Goal: Task Accomplishment & Management: Use online tool/utility

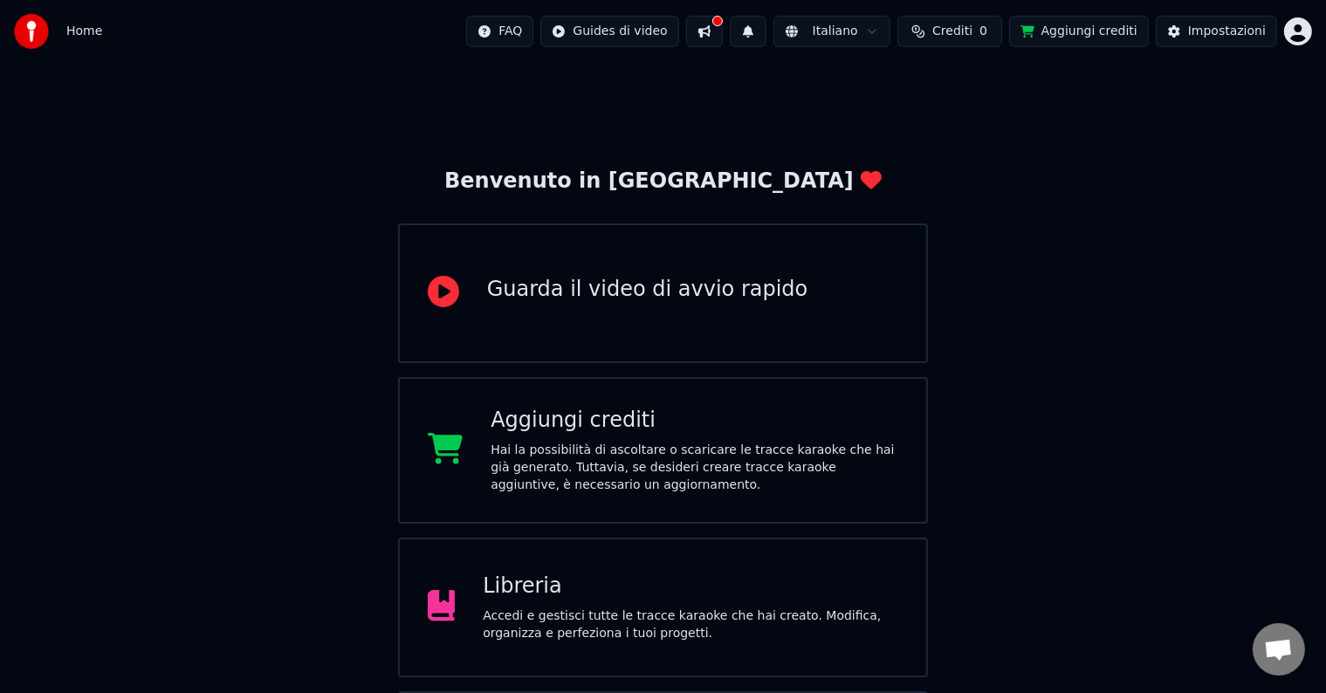
click at [426, 587] on div "Libreria Accedi e gestisci tutte le tracce karaoke che hai creato. Modifica, or…" at bounding box center [663, 608] width 531 height 140
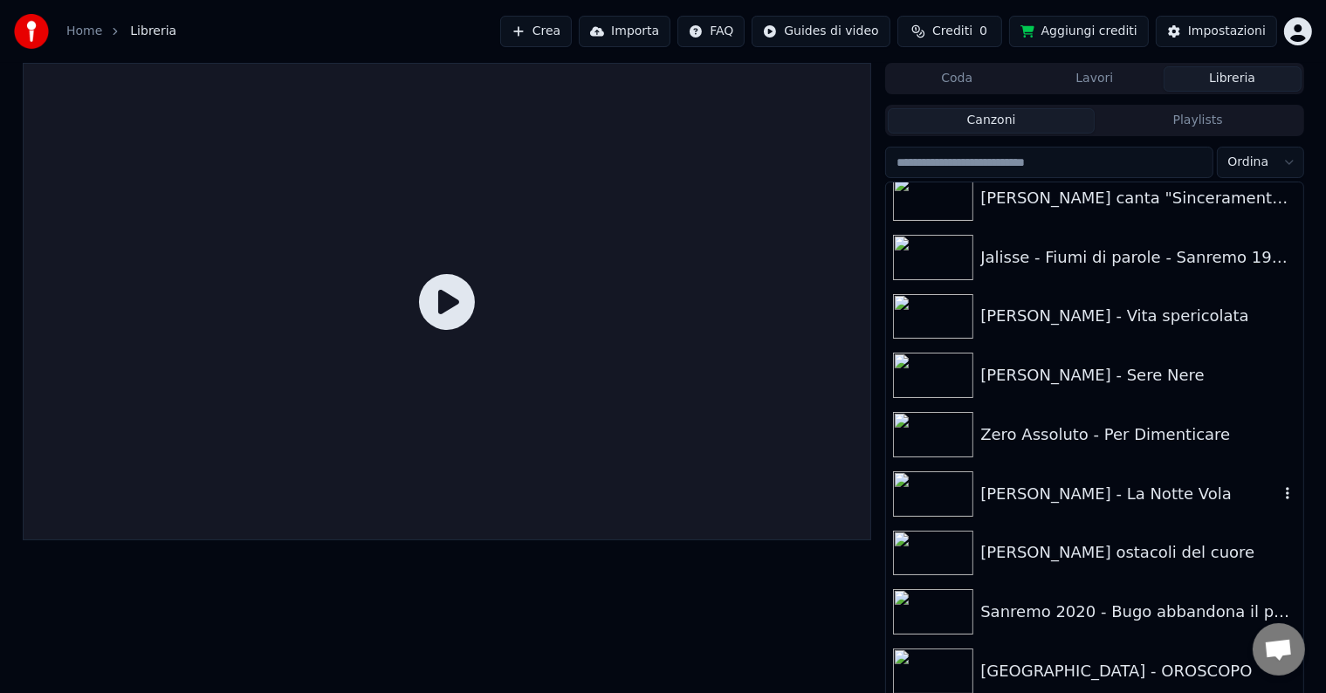
scroll to position [8, 0]
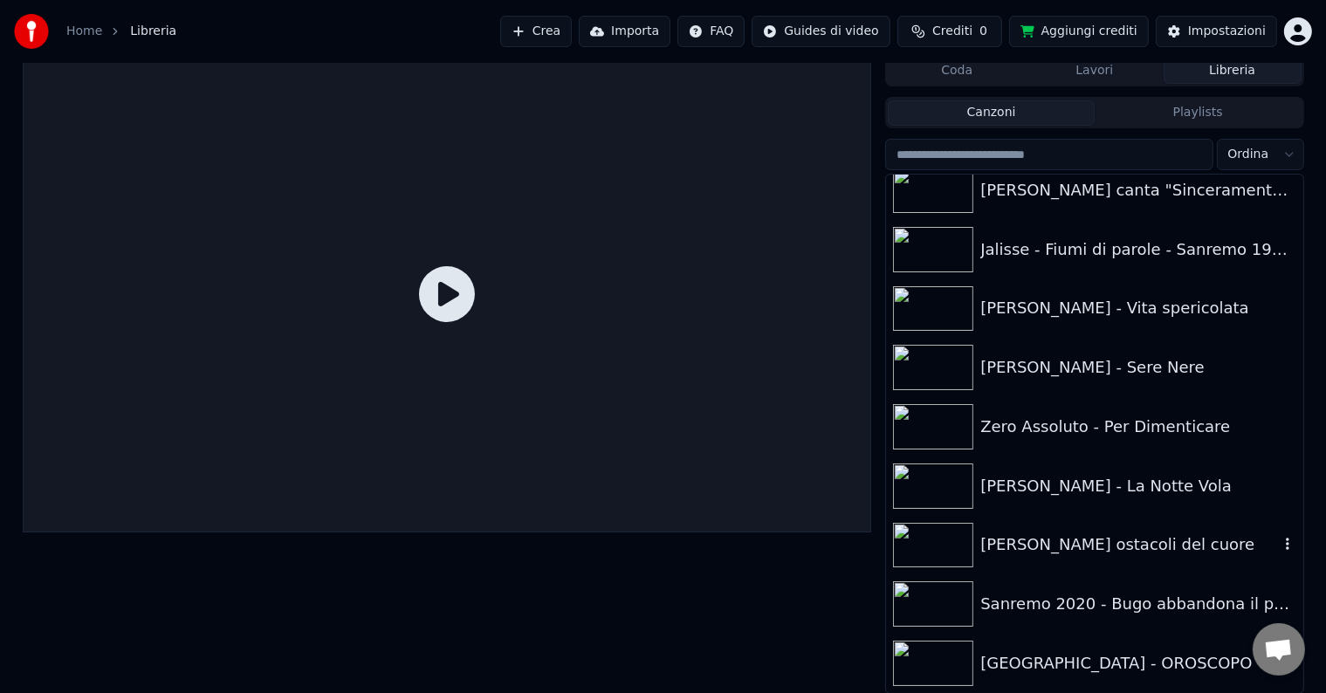
click at [1044, 561] on div "[PERSON_NAME] ostacoli del cuore" at bounding box center [1094, 545] width 416 height 59
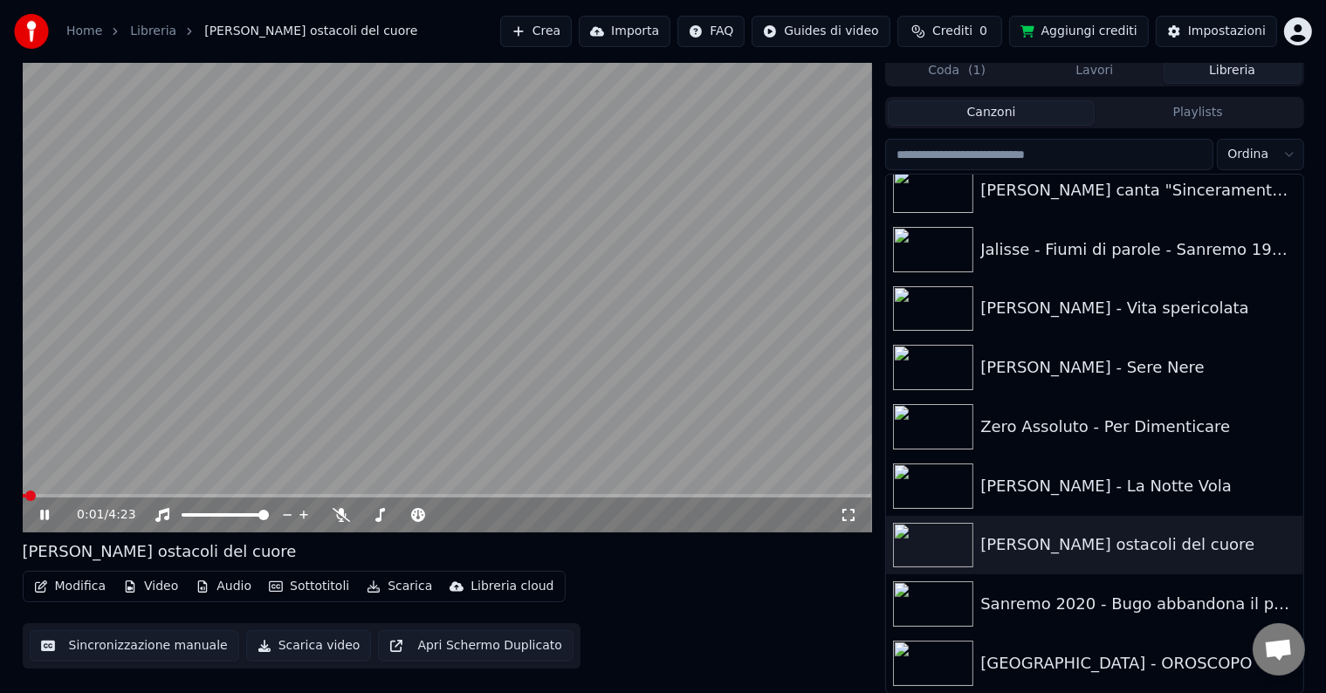
click at [199, 465] on video at bounding box center [447, 294] width 849 height 478
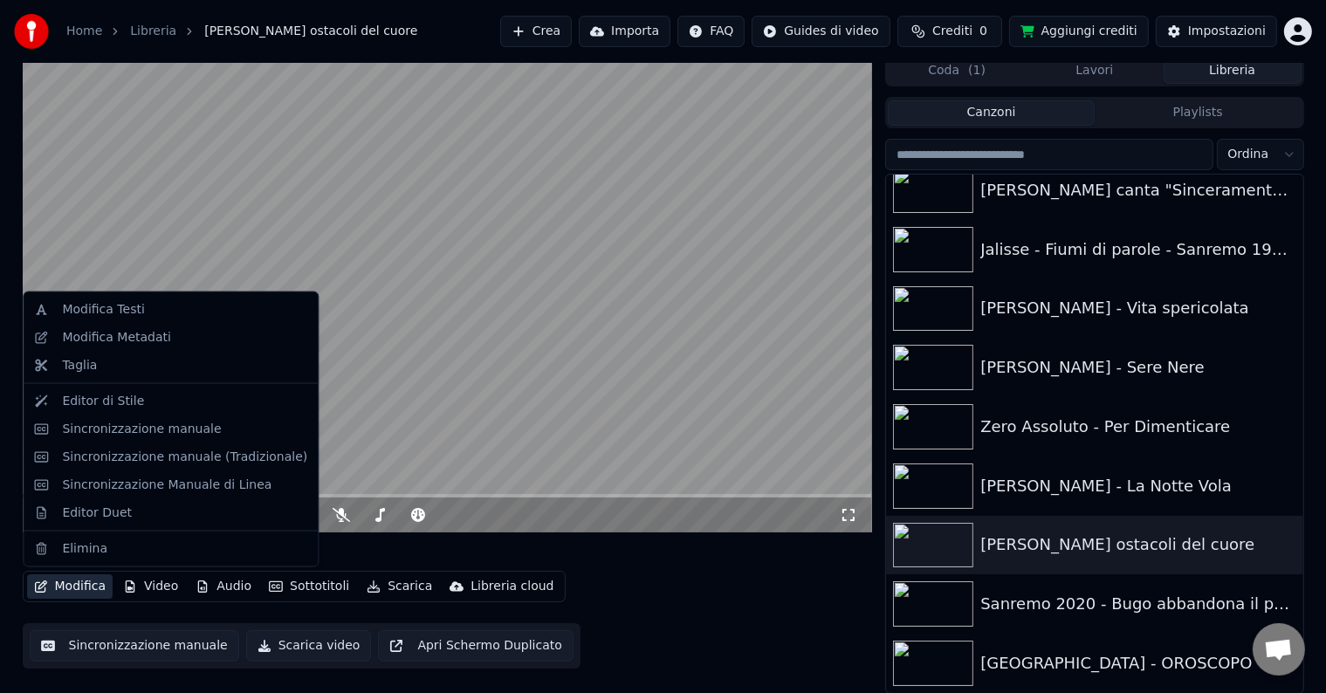
click at [70, 585] on button "Modifica" at bounding box center [70, 586] width 86 height 24
click at [91, 405] on div "Editor di Stile" at bounding box center [103, 401] width 82 height 17
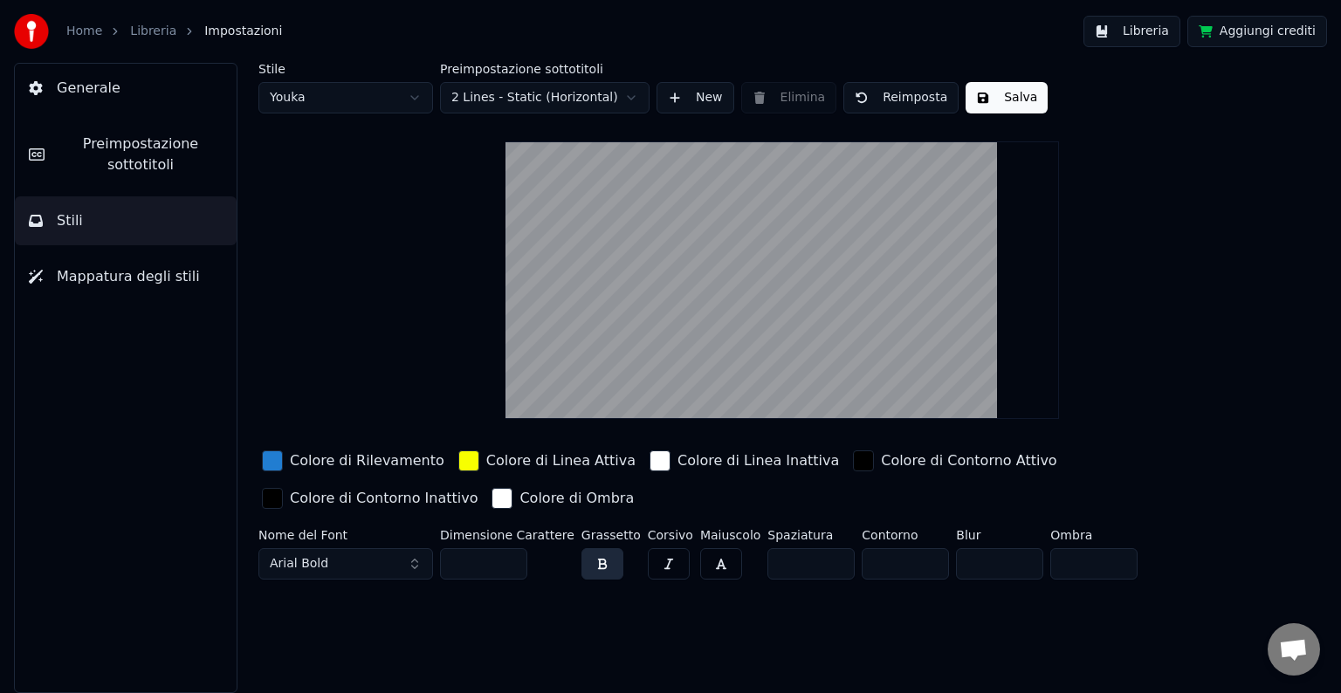
click at [150, 38] on link "Libreria" at bounding box center [153, 31] width 46 height 17
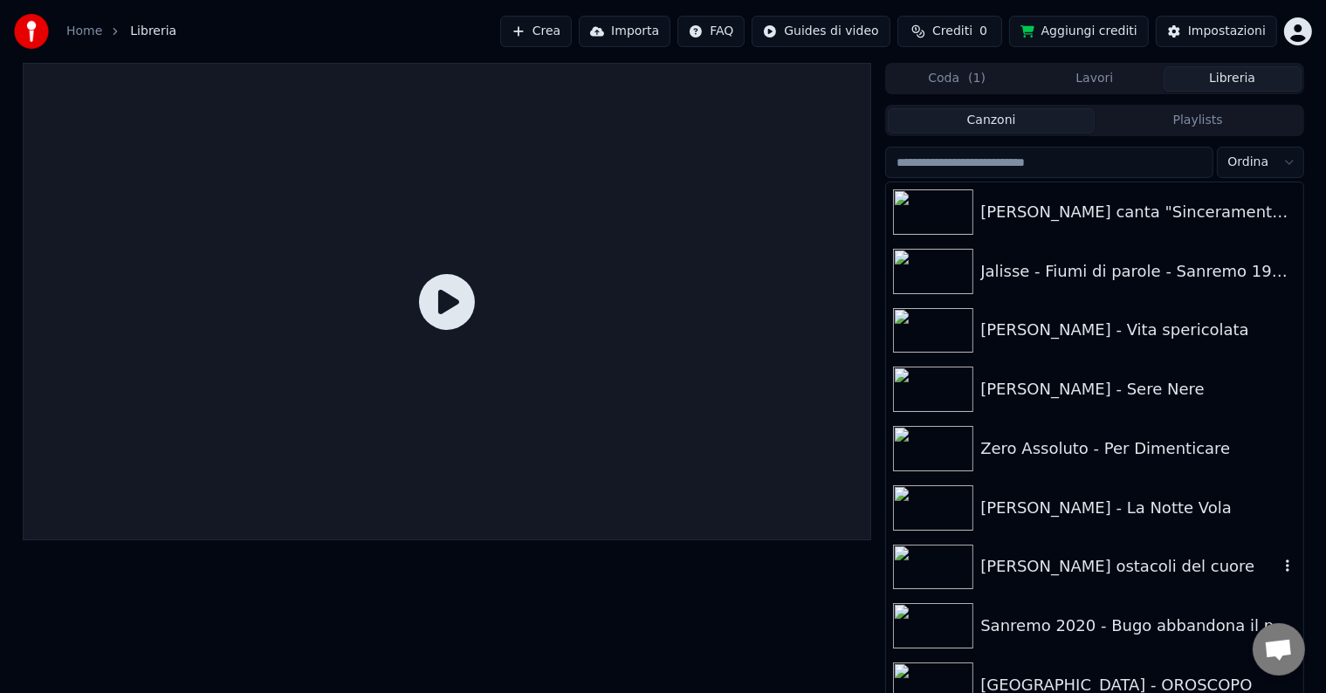
click at [1029, 559] on div "[PERSON_NAME] ostacoli del cuore" at bounding box center [1129, 566] width 298 height 24
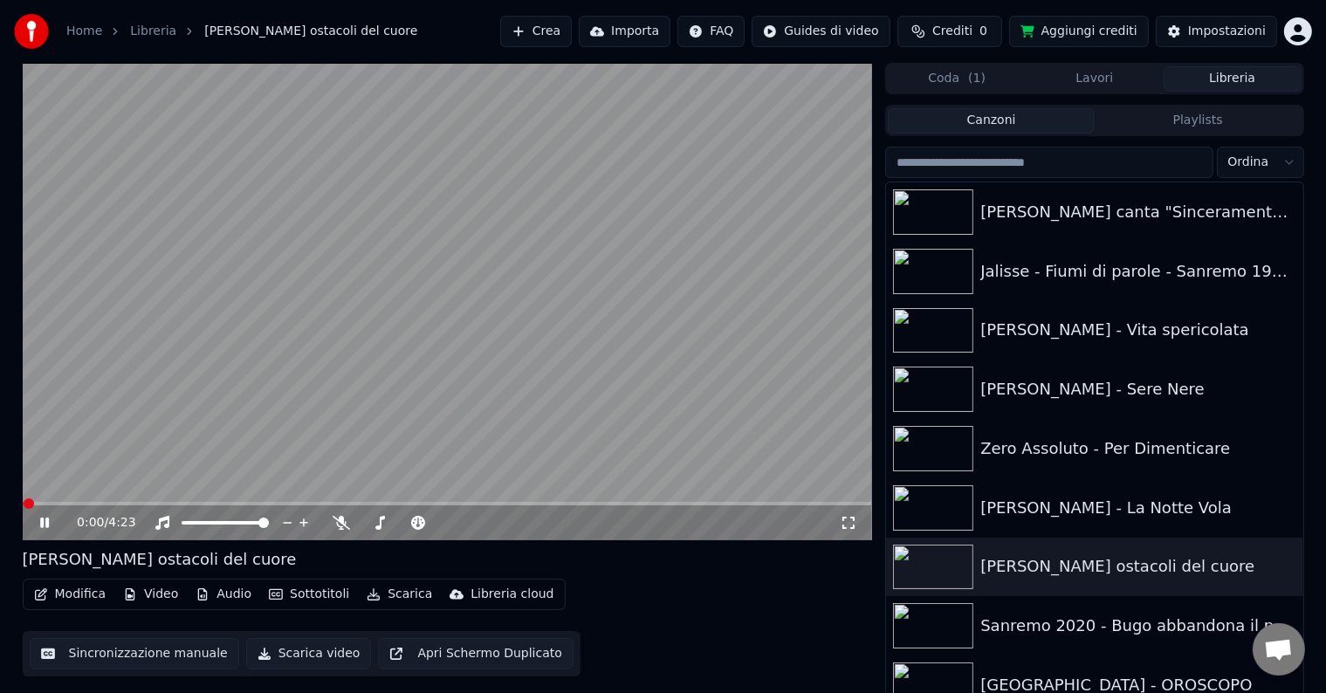
click at [41, 522] on icon at bounding box center [44, 523] width 9 height 10
click at [51, 595] on button "Modifica" at bounding box center [70, 594] width 86 height 24
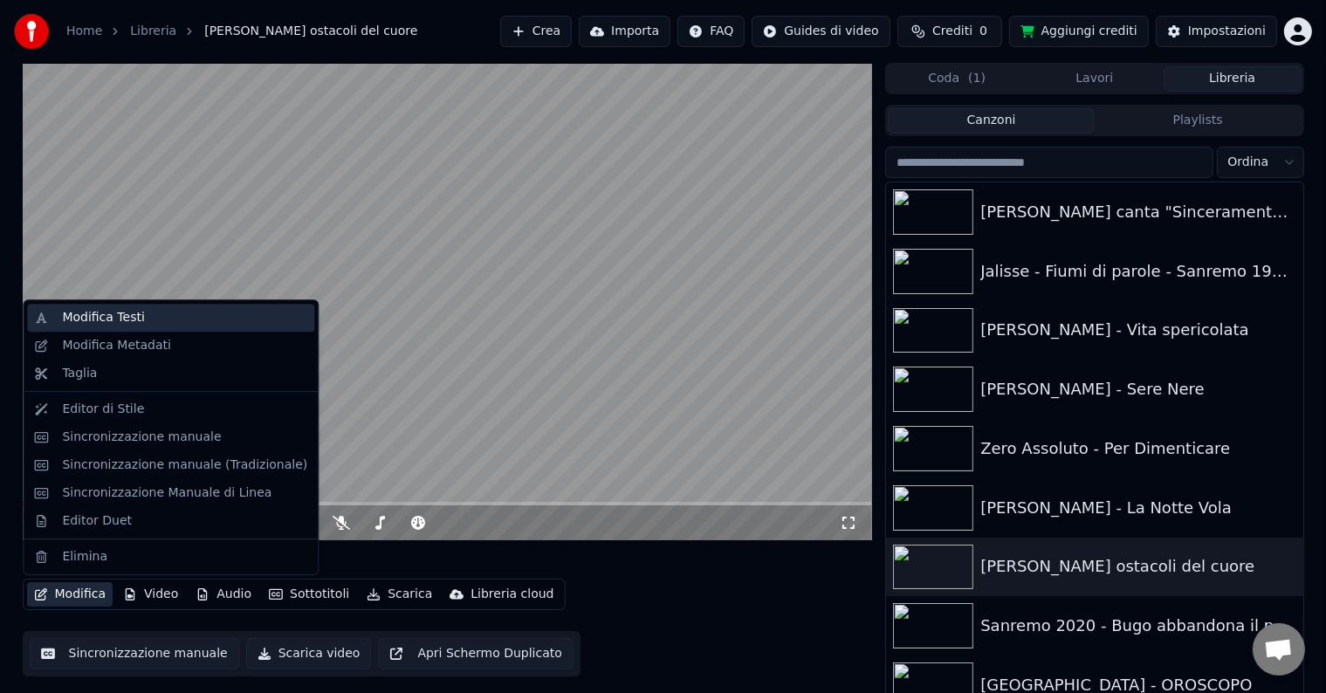
click at [194, 327] on div "Modifica Testi" at bounding box center [170, 318] width 287 height 28
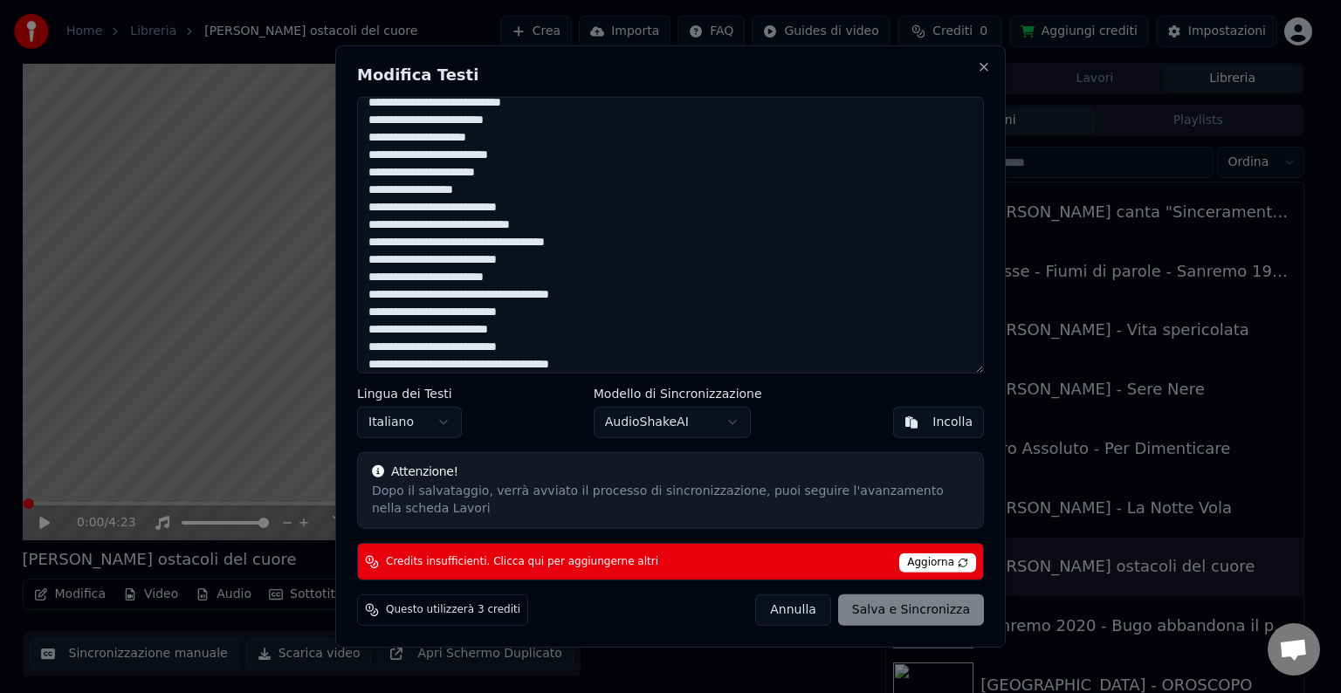
scroll to position [272, 0]
click at [554, 286] on textarea at bounding box center [670, 235] width 627 height 277
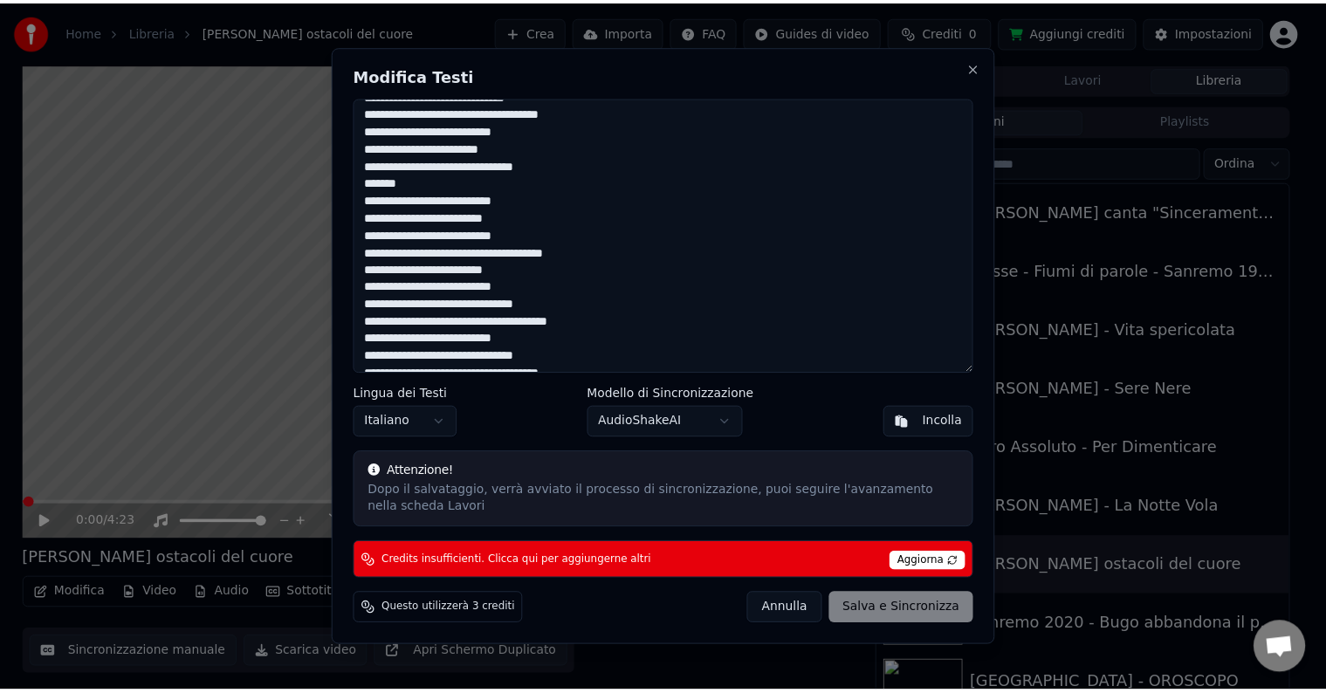
scroll to position [419, 0]
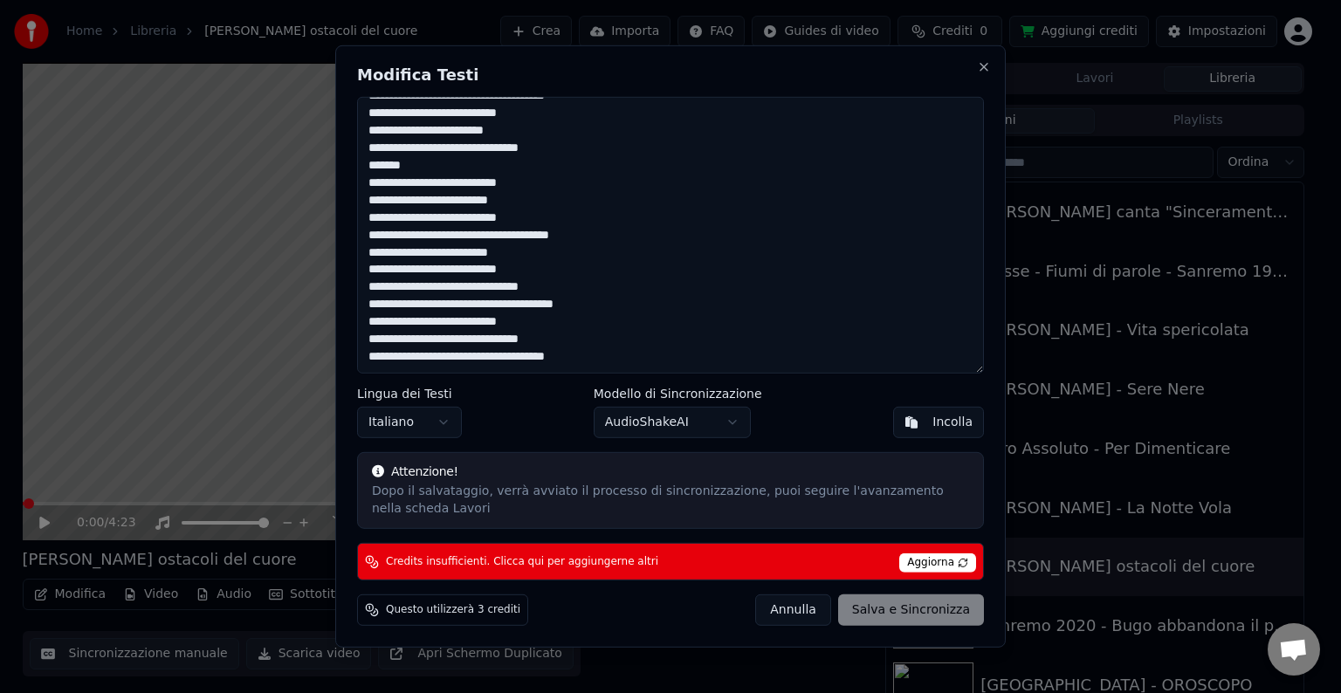
click at [794, 616] on button "Annulla" at bounding box center [793, 610] width 76 height 31
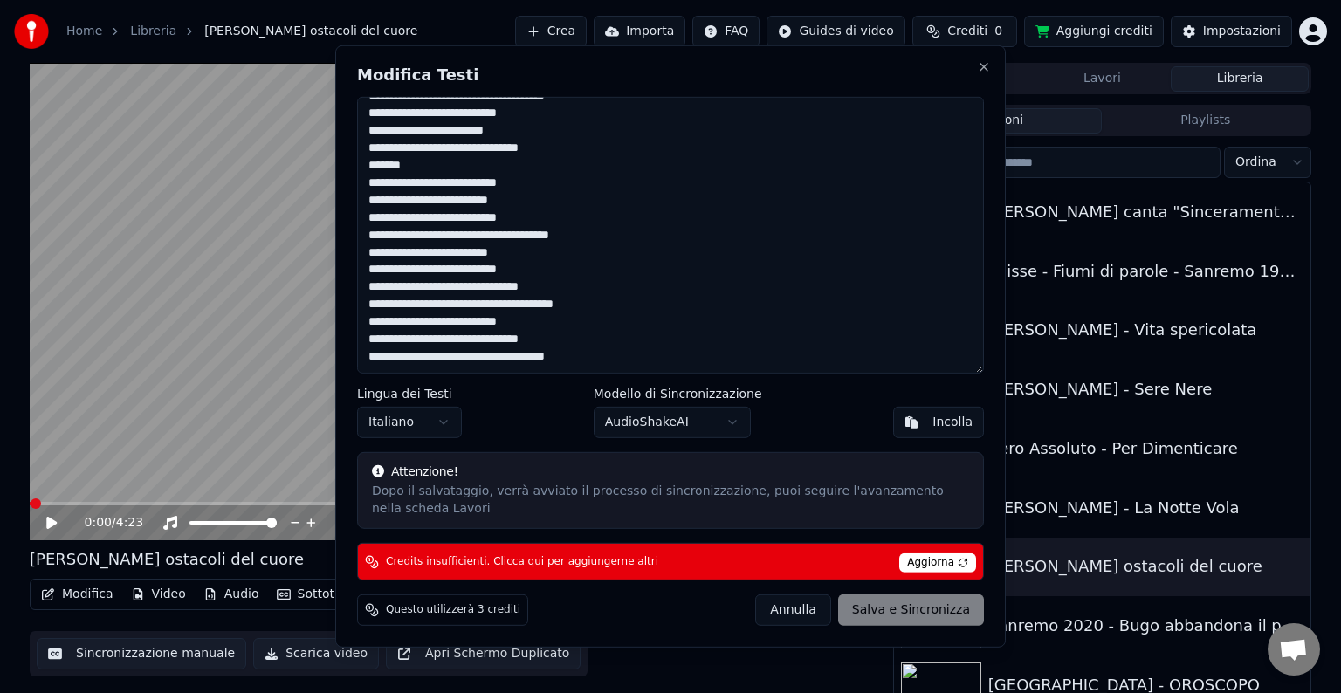
type textarea "**********"
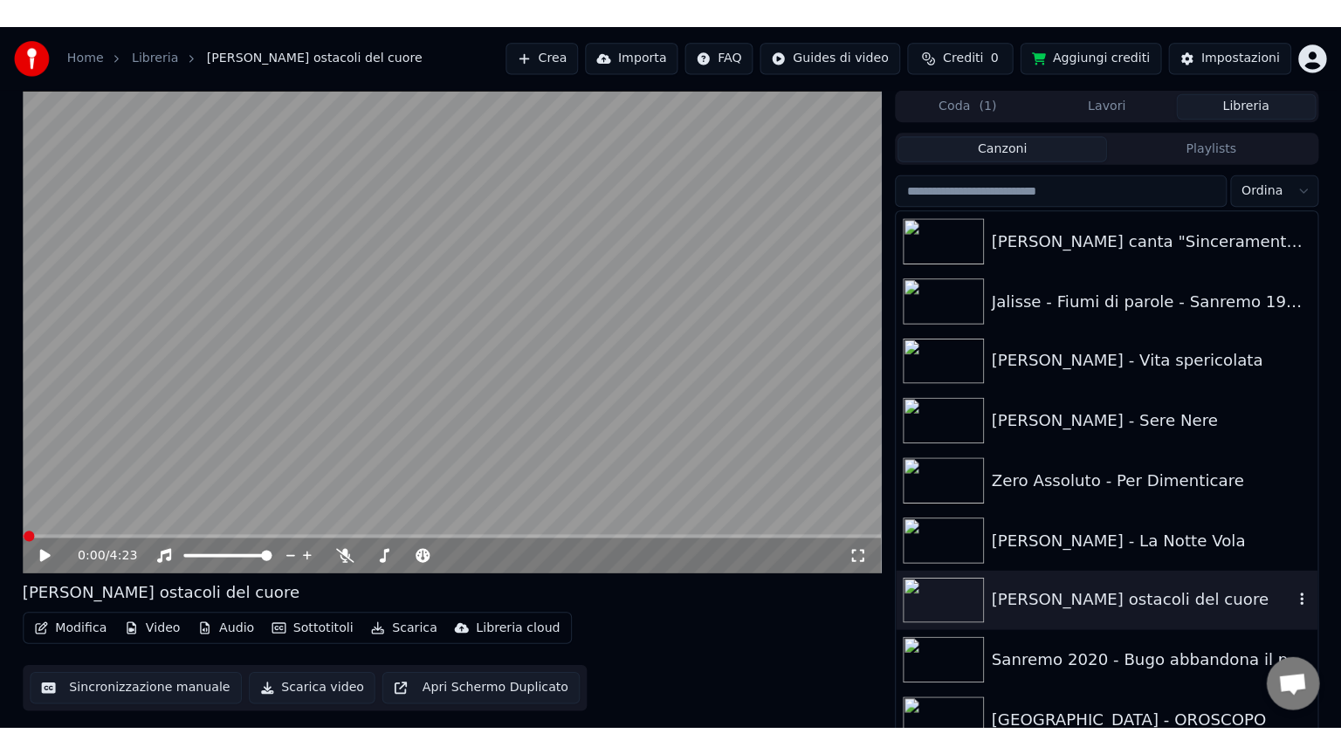
scroll to position [14, 0]
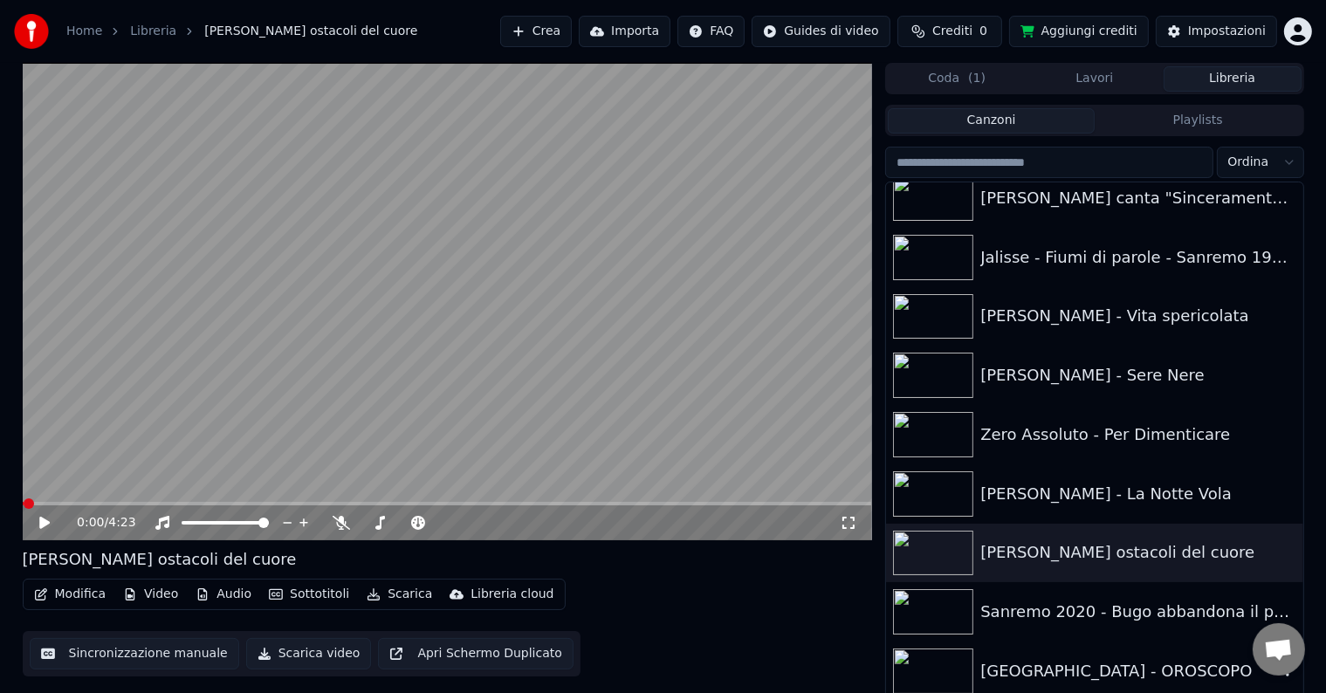
click at [1082, 671] on div "[GEOGRAPHIC_DATA] - OROSCOPO" at bounding box center [1129, 671] width 298 height 24
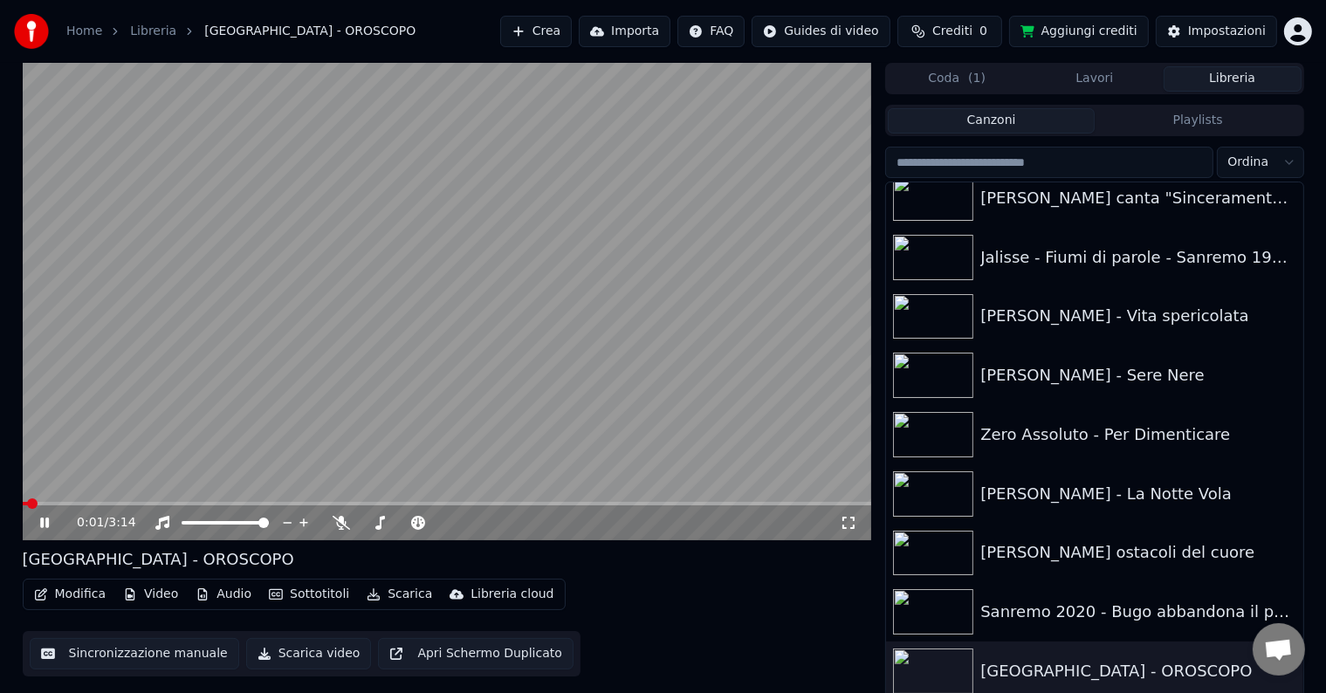
click at [53, 527] on icon at bounding box center [57, 523] width 41 height 14
click at [847, 532] on div "0:01 / 3:14" at bounding box center [447, 523] width 849 height 35
click at [846, 513] on div "0:01 / 3:14" at bounding box center [447, 523] width 849 height 35
click at [845, 527] on icon at bounding box center [849, 523] width 12 height 12
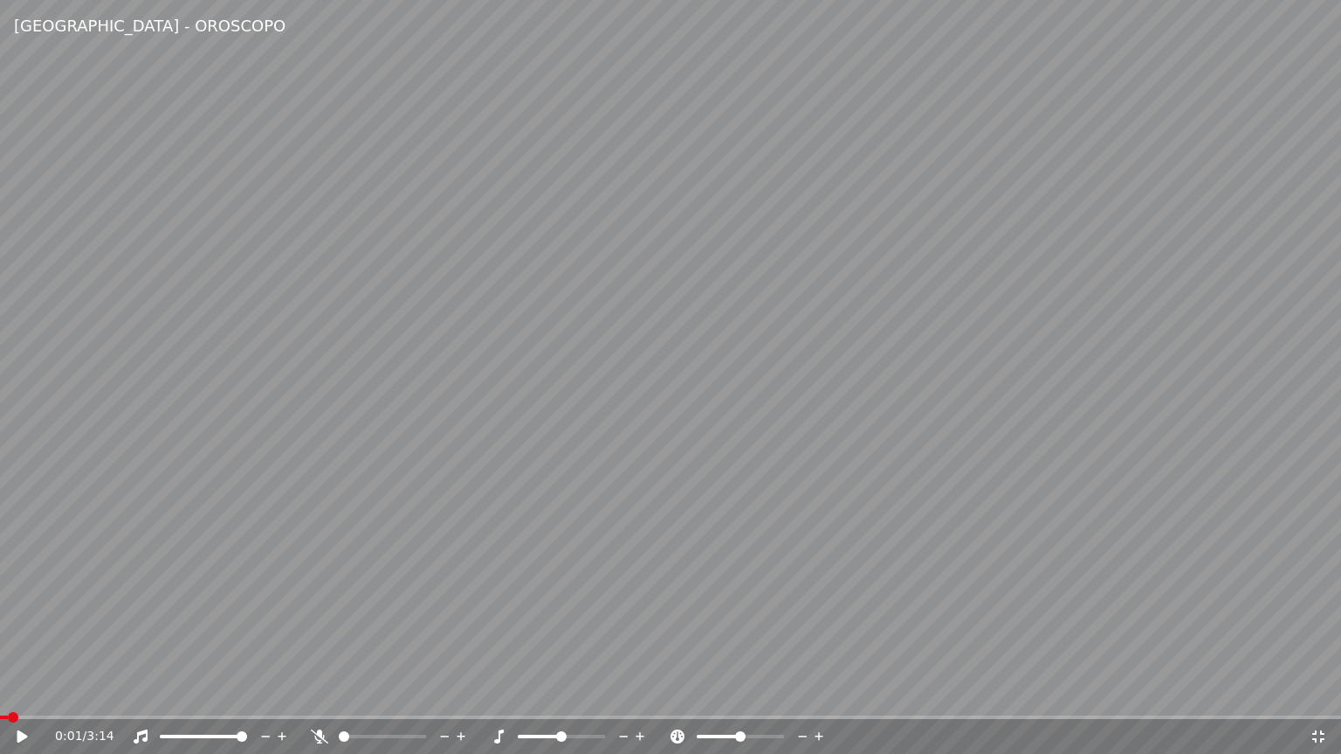
click at [658, 362] on video at bounding box center [670, 377] width 1341 height 754
click at [4, 692] on div "0:02 / 3:14" at bounding box center [670, 736] width 1341 height 35
click at [0, 692] on span at bounding box center [5, 717] width 10 height 10
click at [22, 692] on icon at bounding box center [34, 737] width 41 height 14
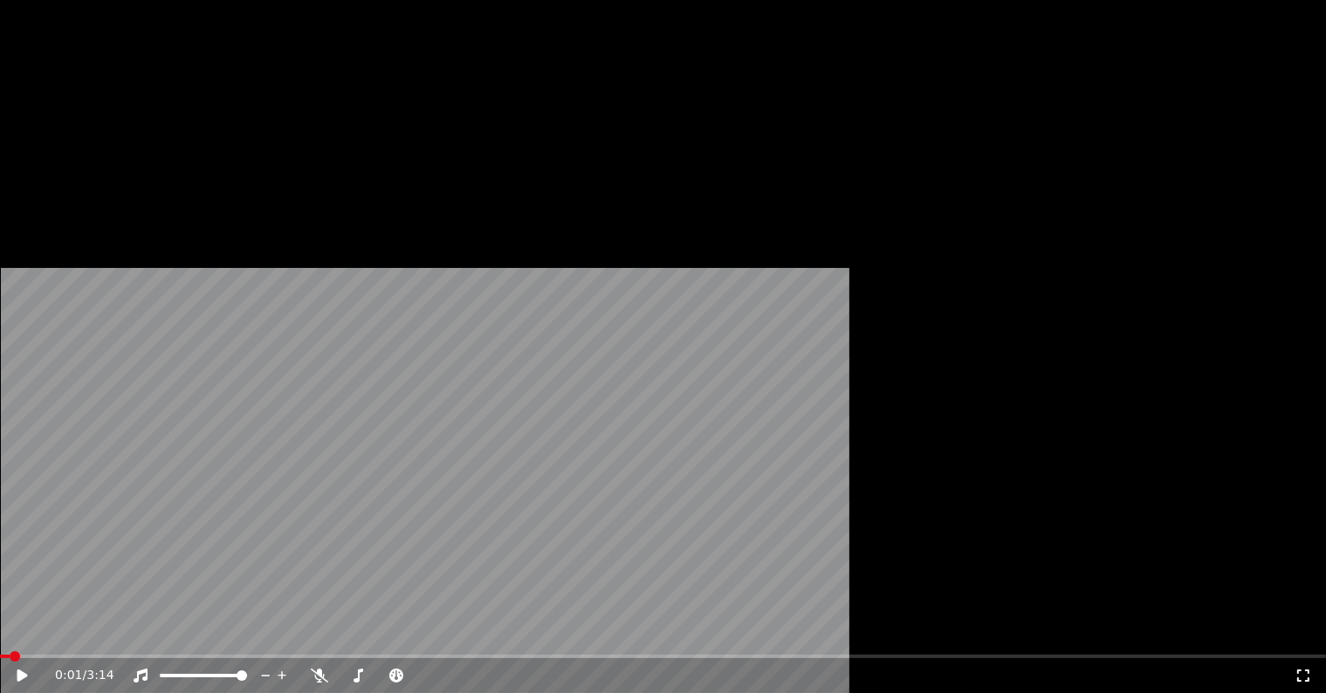
click at [45, 123] on icon "button" at bounding box center [41, 117] width 12 height 12
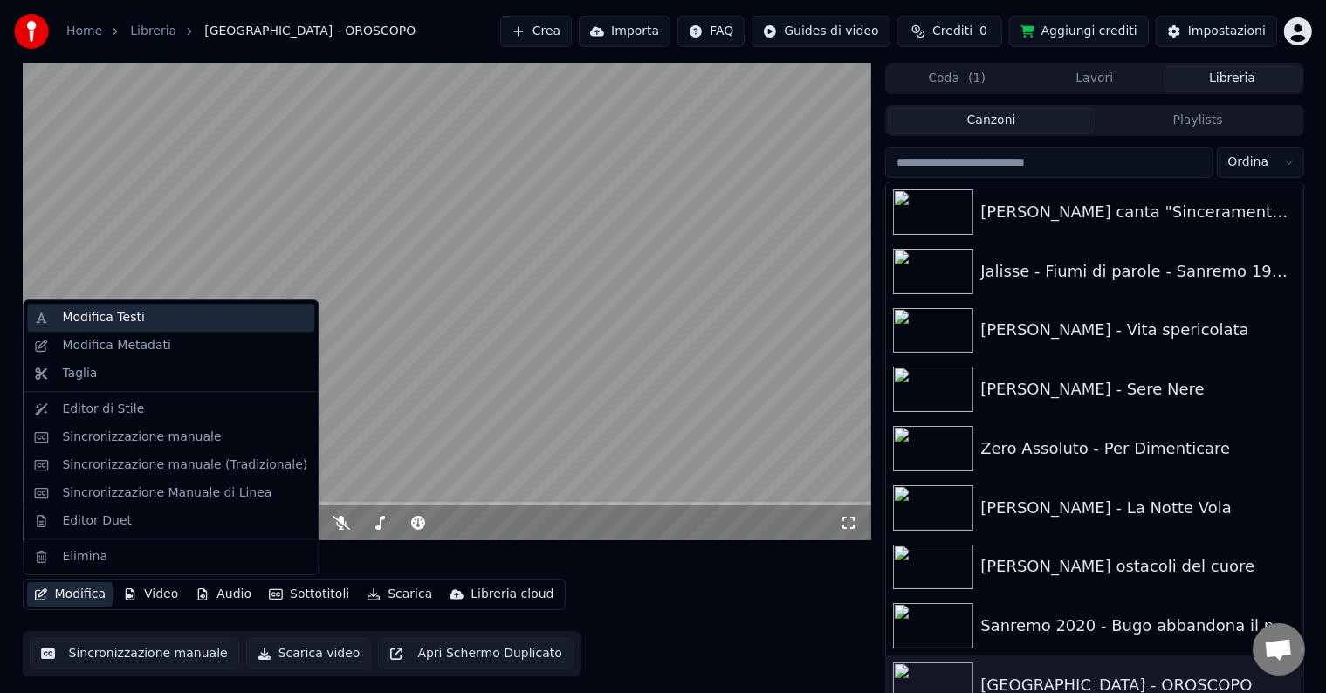
click at [160, 322] on div "Modifica Testi" at bounding box center [184, 317] width 245 height 17
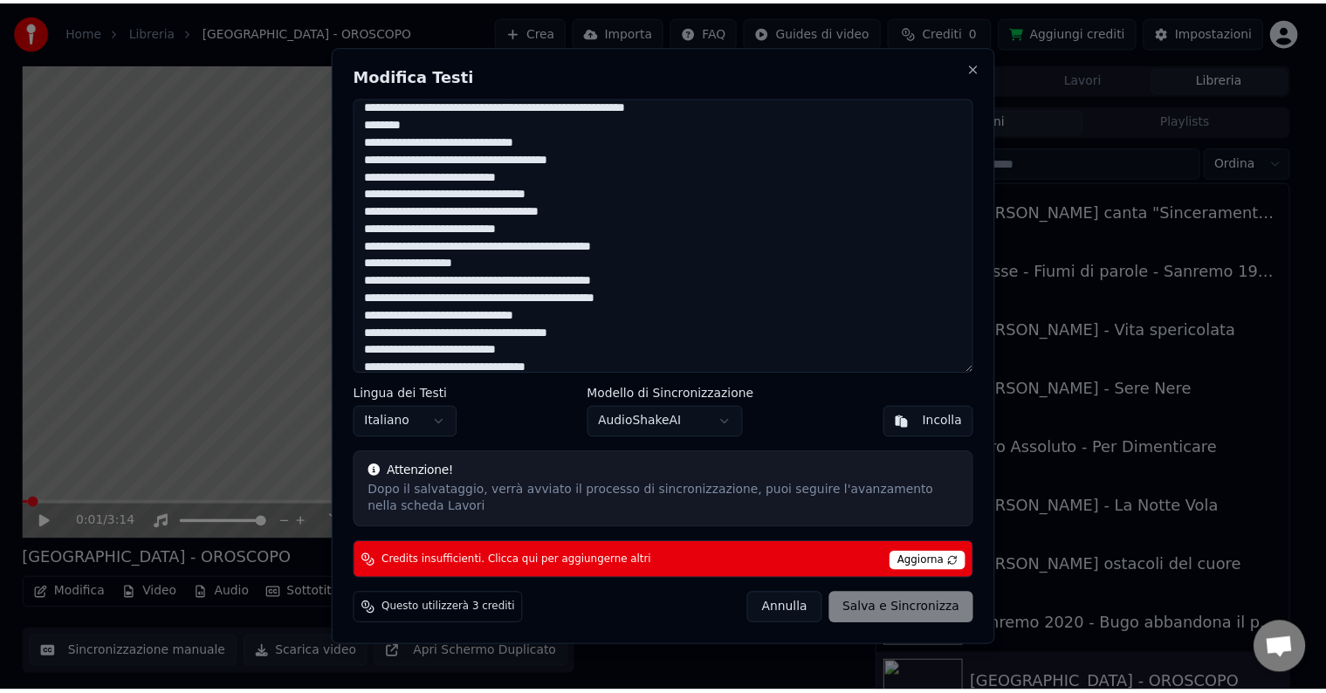
scroll to position [288, 0]
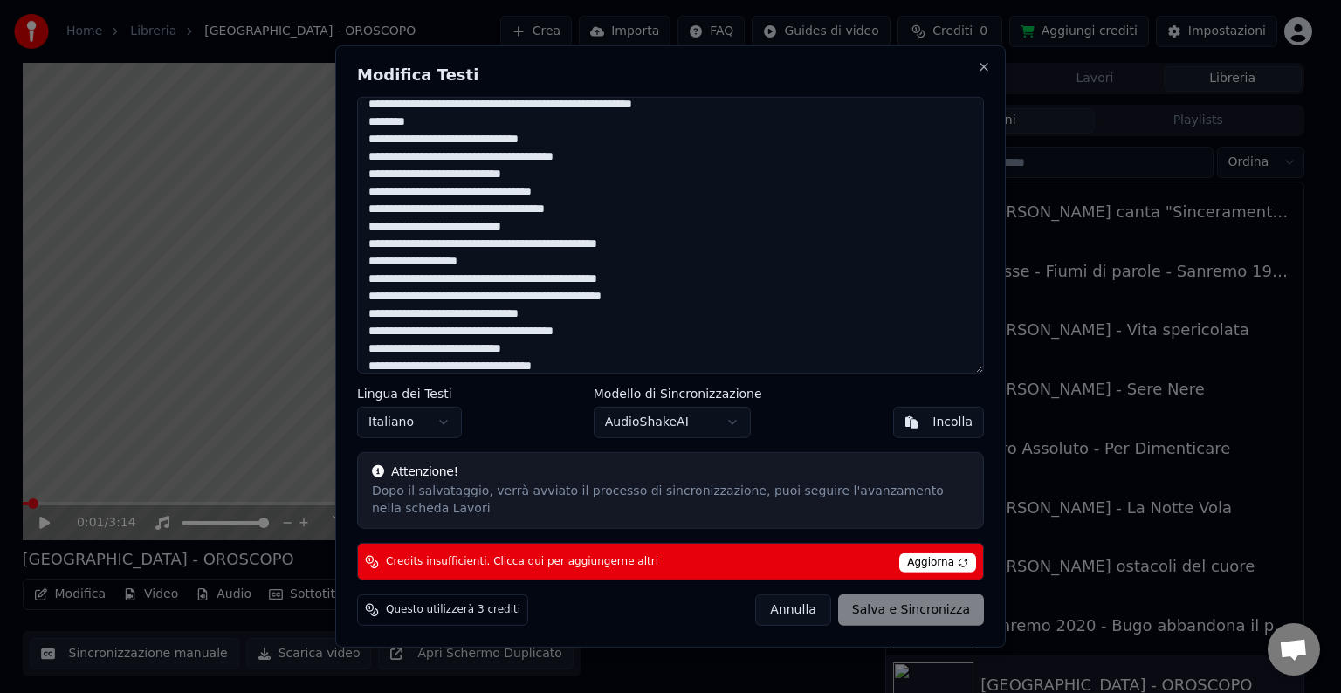
click at [828, 619] on button "Annulla" at bounding box center [793, 610] width 76 height 31
type textarea "**********"
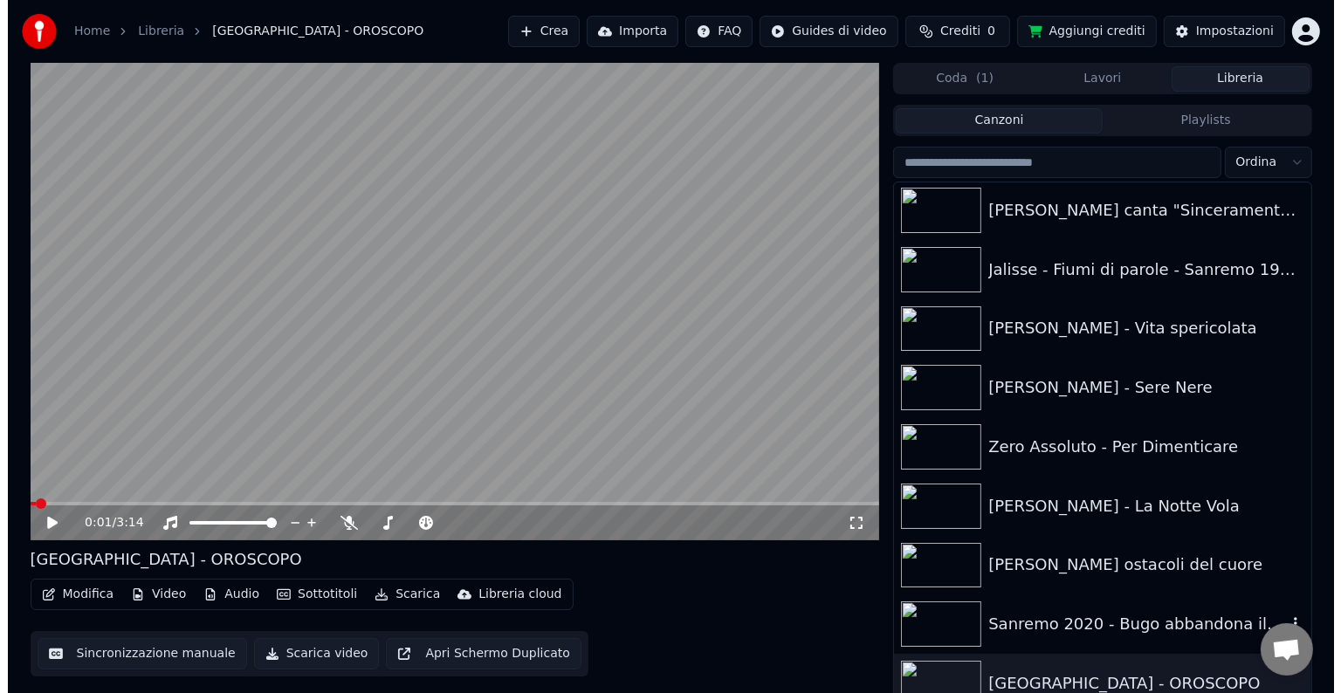
scroll to position [0, 0]
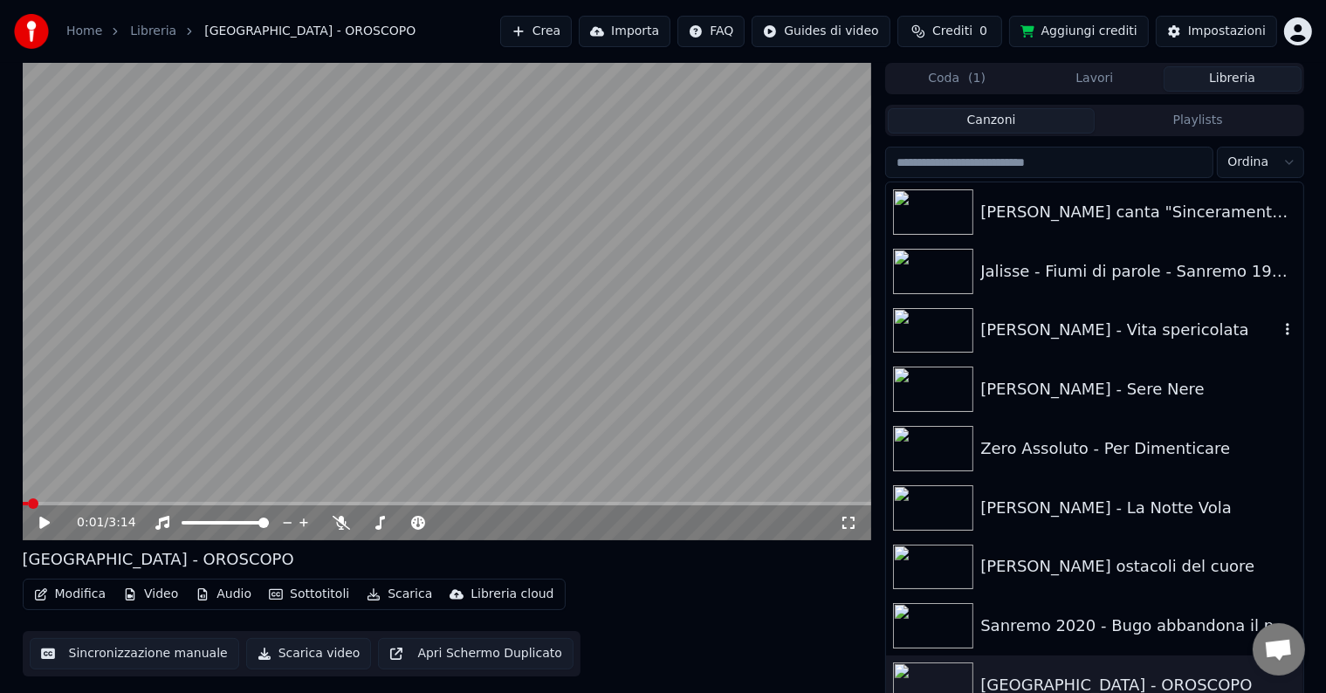
click at [973, 326] on img at bounding box center [933, 330] width 80 height 45
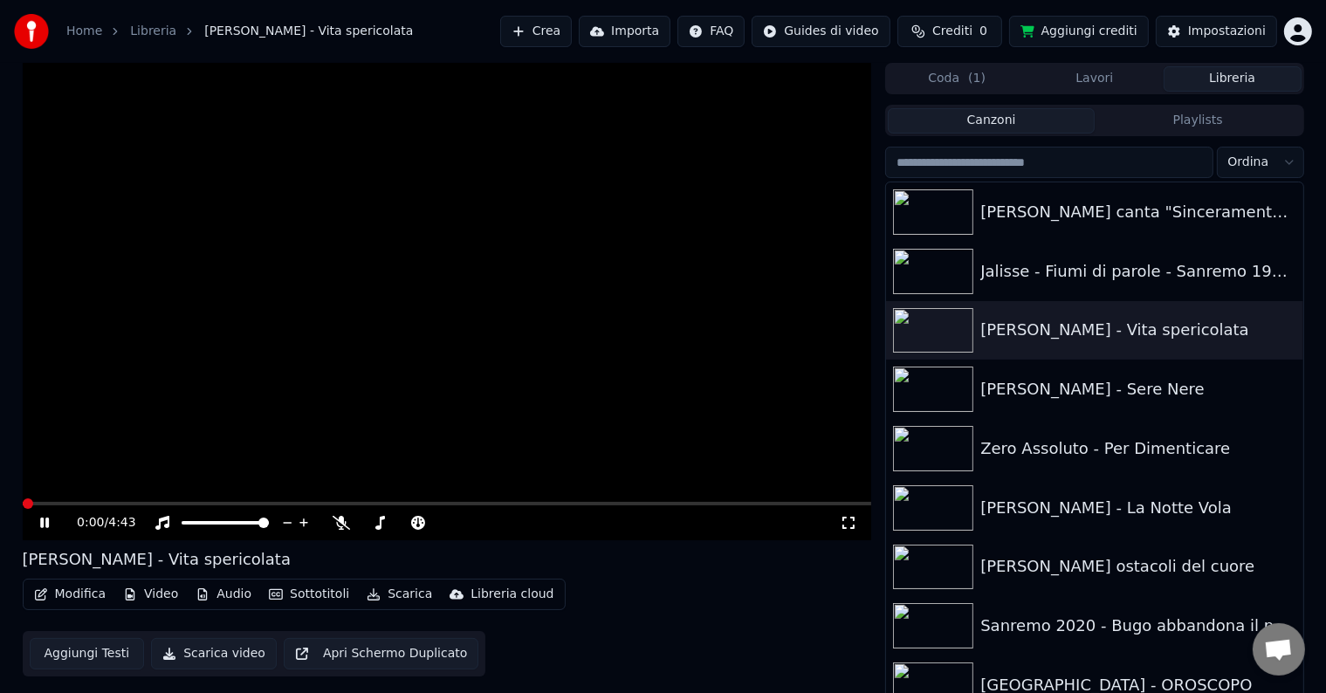
click at [33, 518] on div "0:00 / 4:43" at bounding box center [448, 522] width 836 height 17
click at [40, 524] on icon at bounding box center [44, 523] width 9 height 10
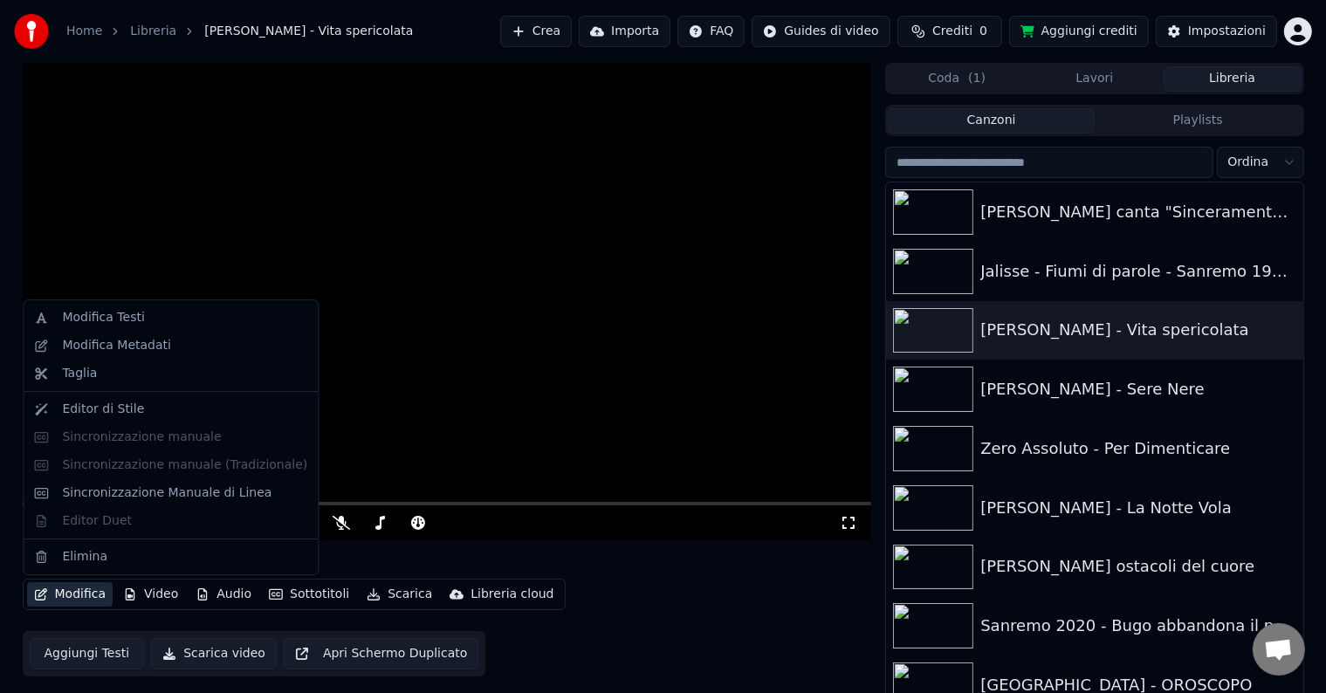
click at [45, 605] on button "Modifica" at bounding box center [70, 594] width 86 height 24
click at [172, 311] on div "Modifica Testi" at bounding box center [184, 317] width 245 height 17
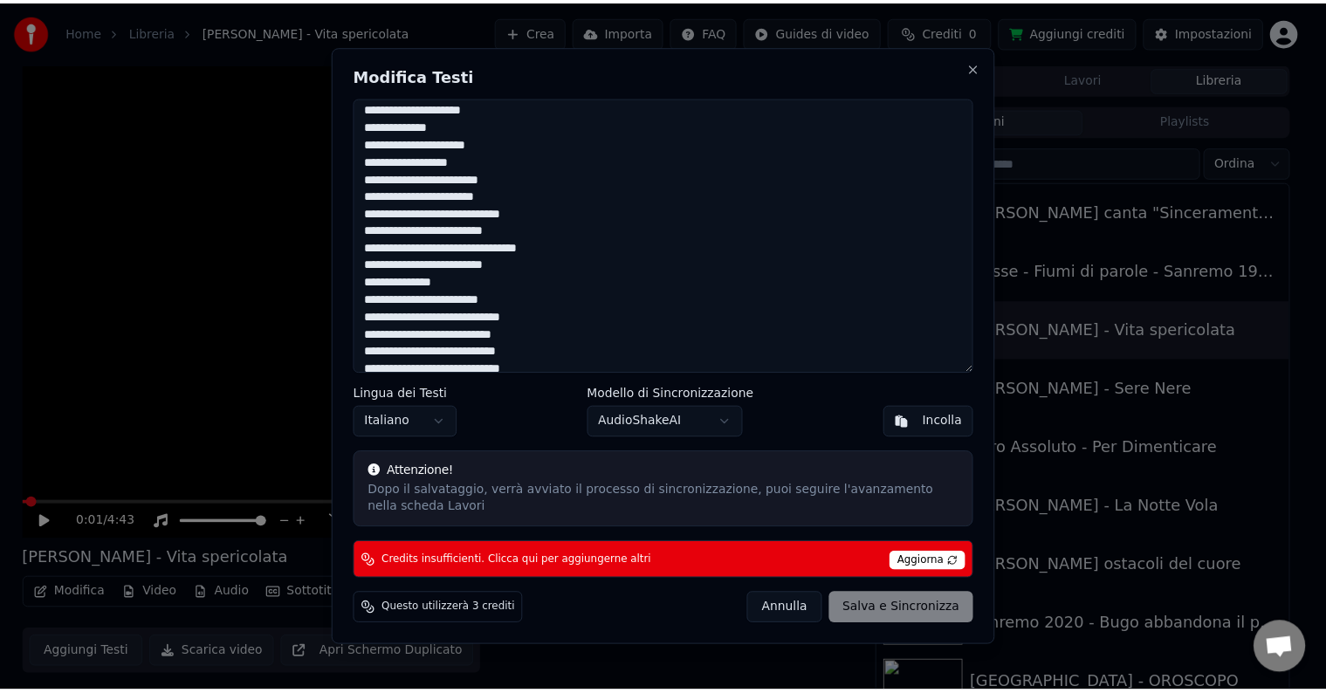
scroll to position [681, 0]
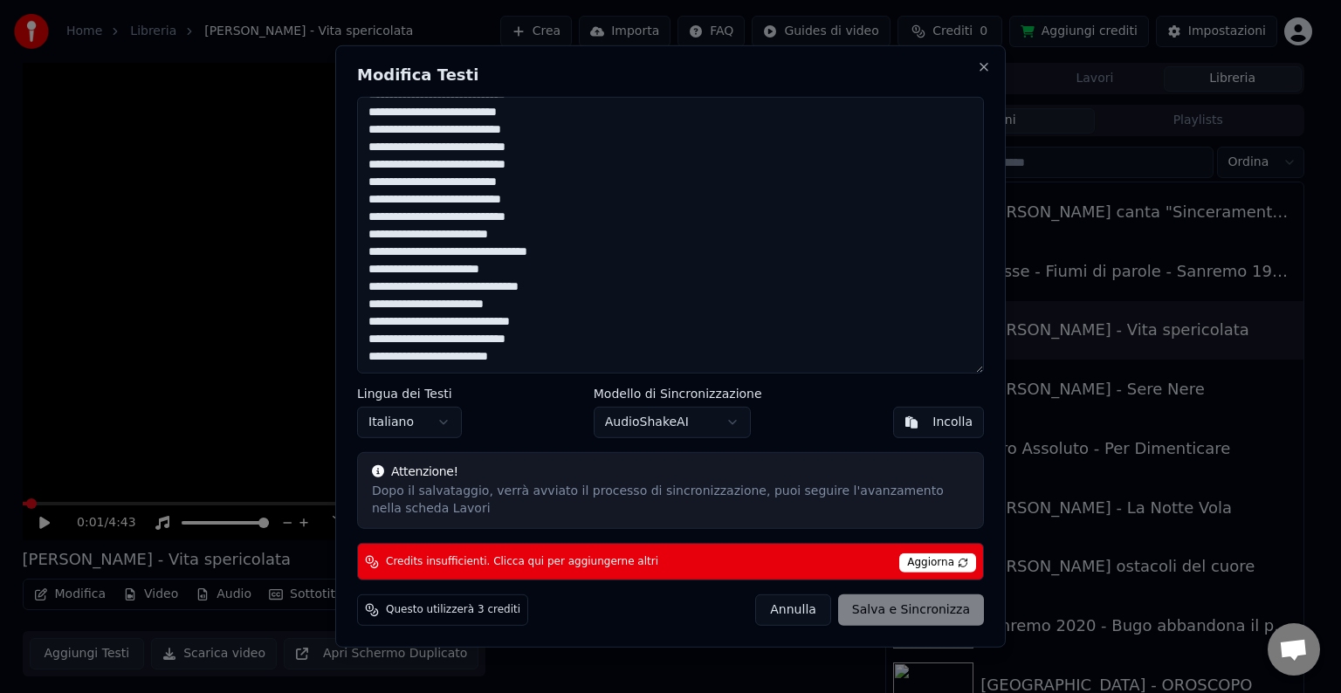
click at [803, 614] on button "Annulla" at bounding box center [793, 610] width 76 height 31
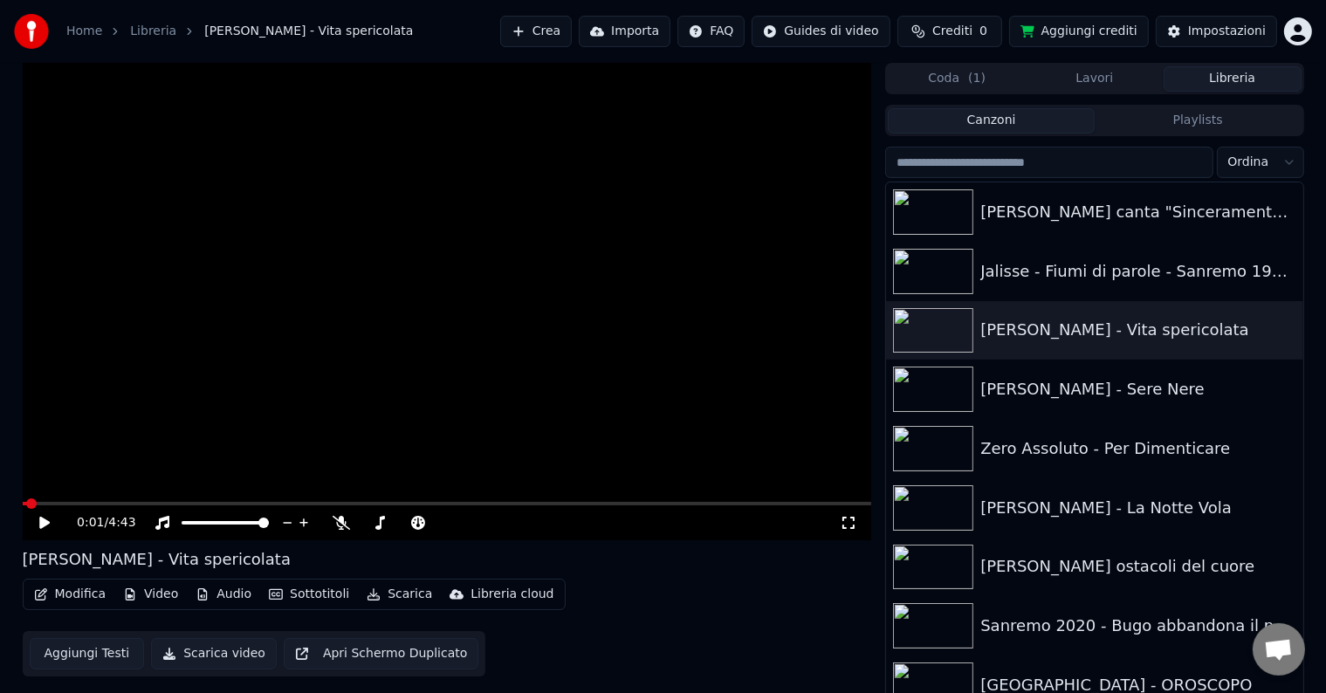
click at [40, 526] on icon at bounding box center [44, 523] width 10 height 12
click at [224, 527] on div at bounding box center [241, 522] width 141 height 17
click at [223, 523] on span at bounding box center [202, 522] width 41 height 3
click at [91, 499] on span at bounding box center [95, 504] width 10 height 10
click at [42, 527] on icon at bounding box center [44, 523] width 9 height 10
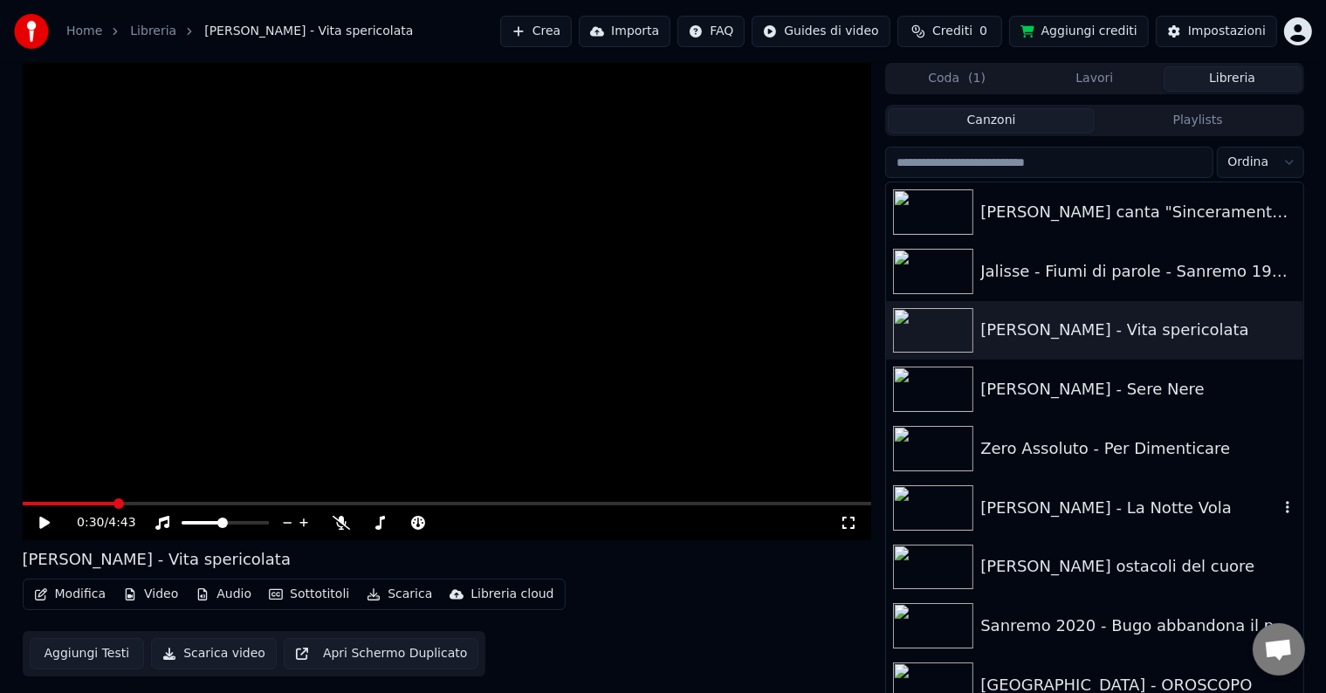
click at [984, 522] on div "[PERSON_NAME] - La Notte Vola" at bounding box center [1094, 507] width 416 height 59
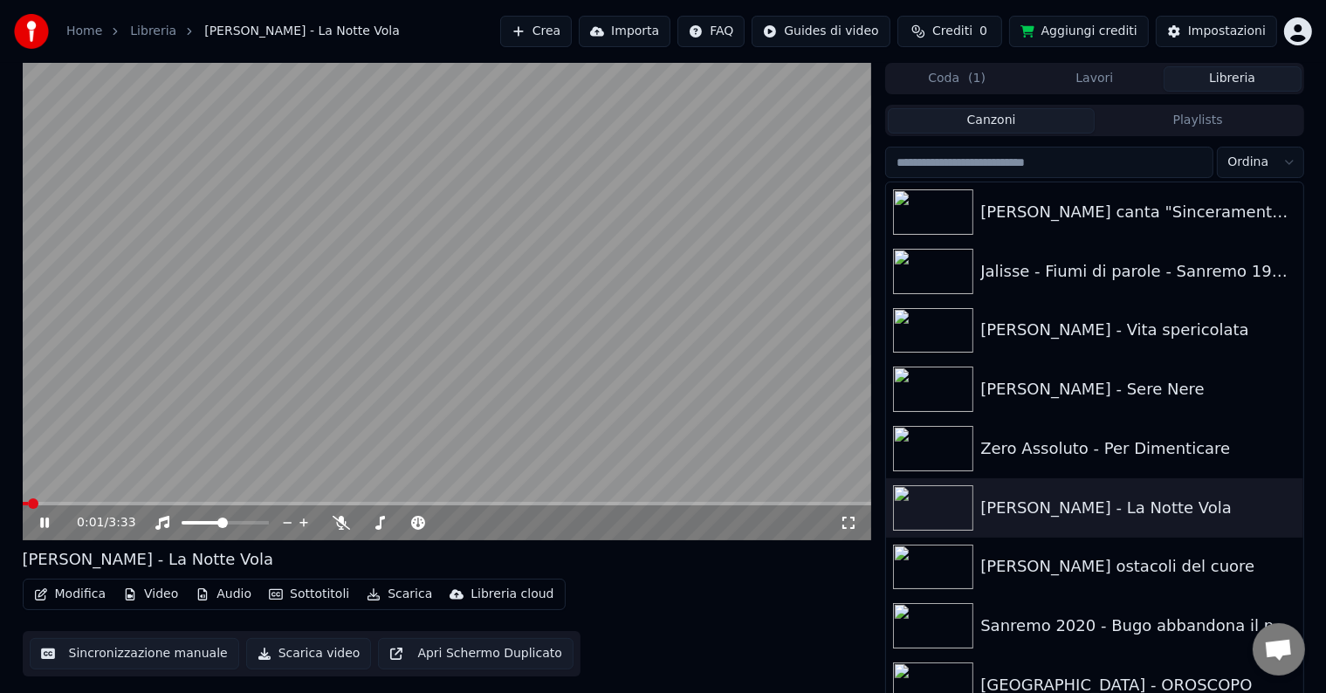
click at [38, 526] on icon at bounding box center [57, 523] width 41 height 14
click at [89, 598] on button "Modifica" at bounding box center [70, 594] width 86 height 24
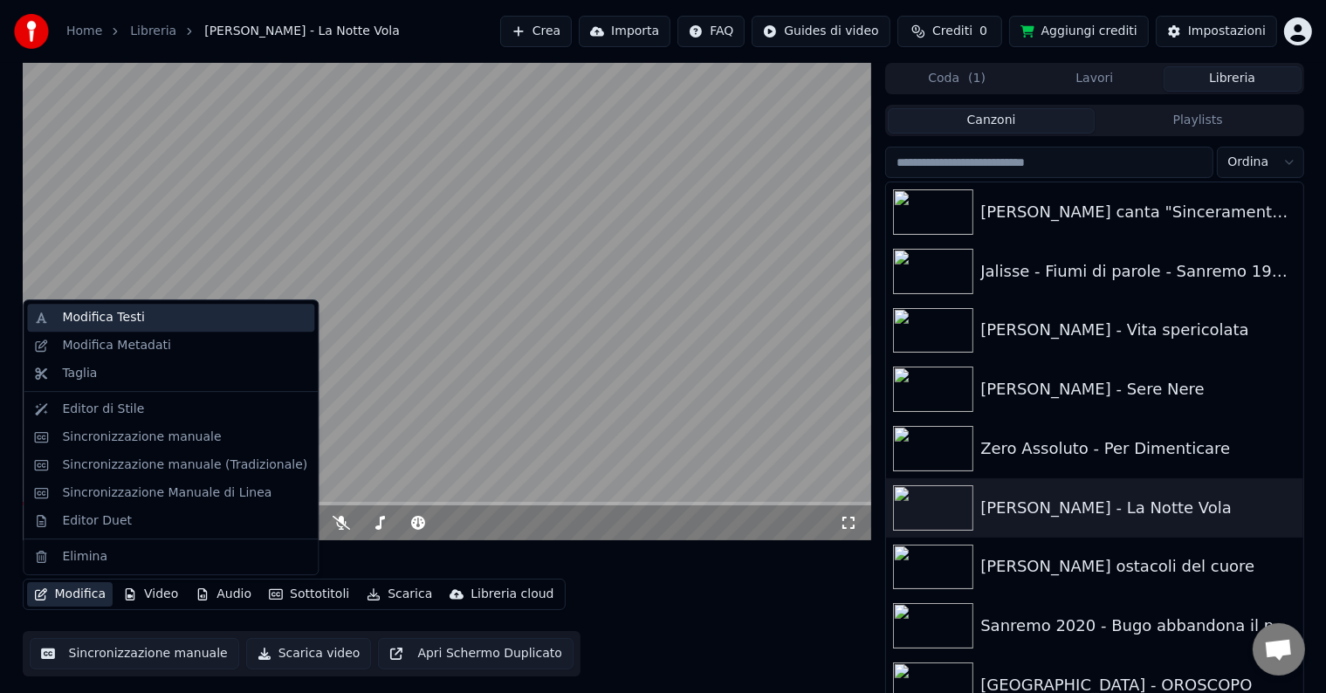
click at [117, 307] on div "Modifica Testi" at bounding box center [170, 318] width 287 height 28
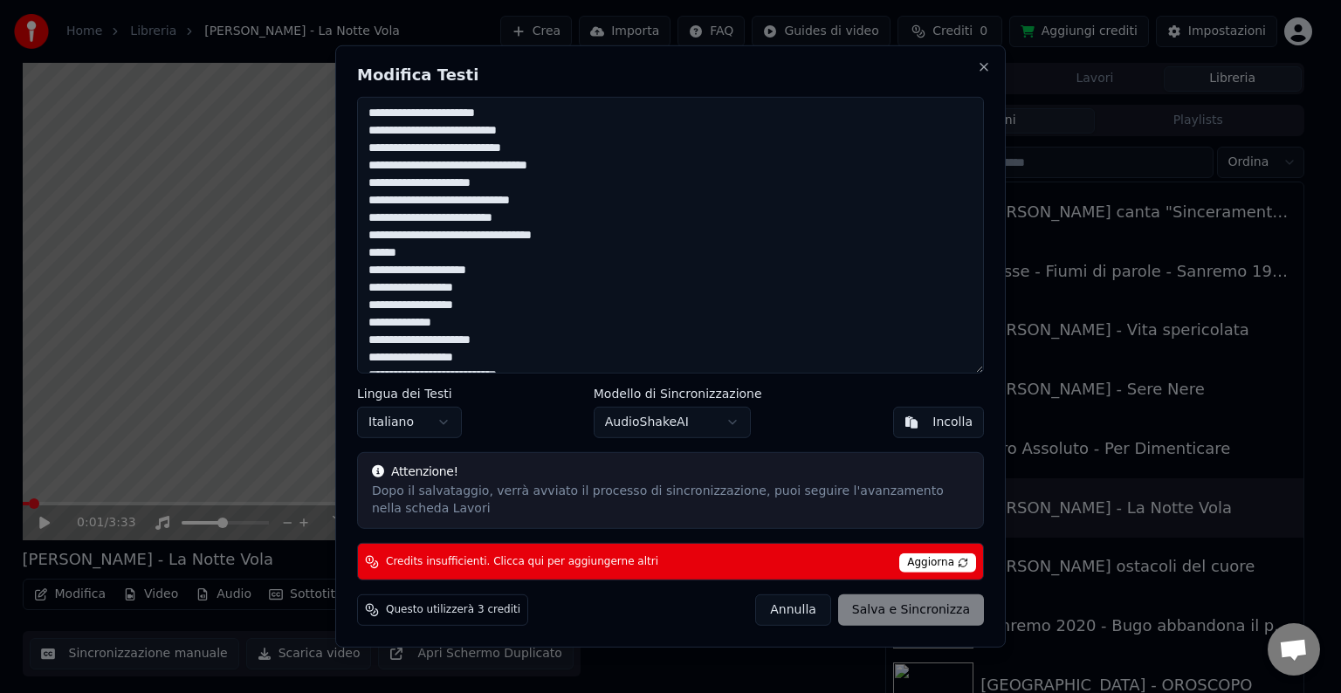
click at [805, 605] on button "Annulla" at bounding box center [793, 610] width 76 height 31
